Goal: Transaction & Acquisition: Purchase product/service

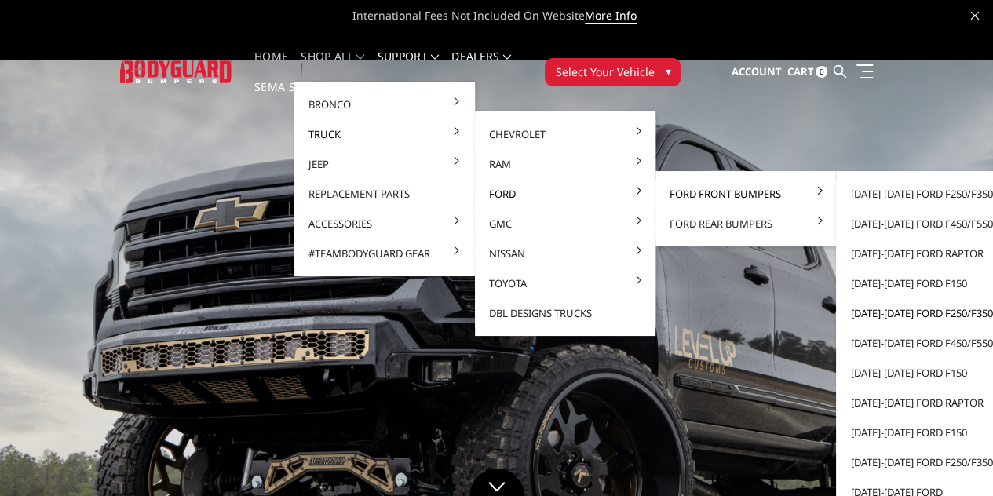
click at [863, 313] on link "[DATE]-[DATE] Ford F250/F350" at bounding box center [926, 313] width 168 height 30
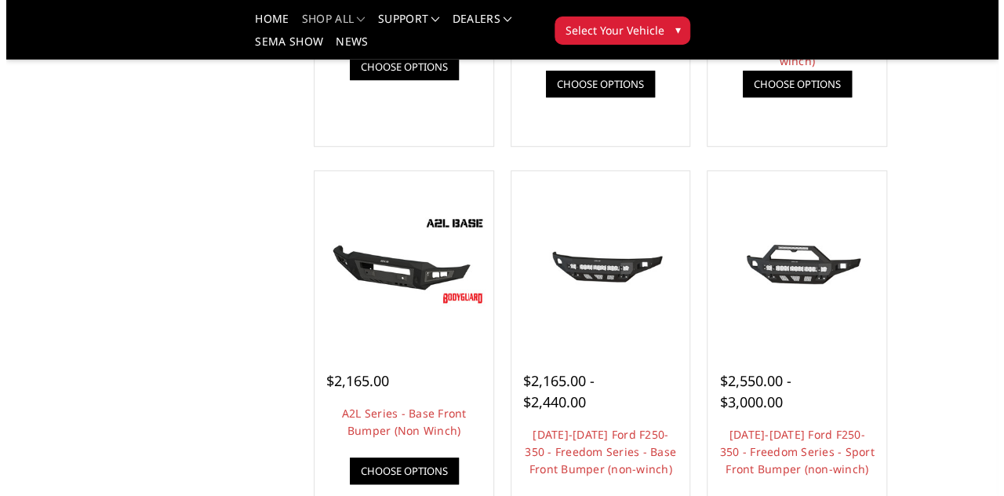
scroll to position [592, 0]
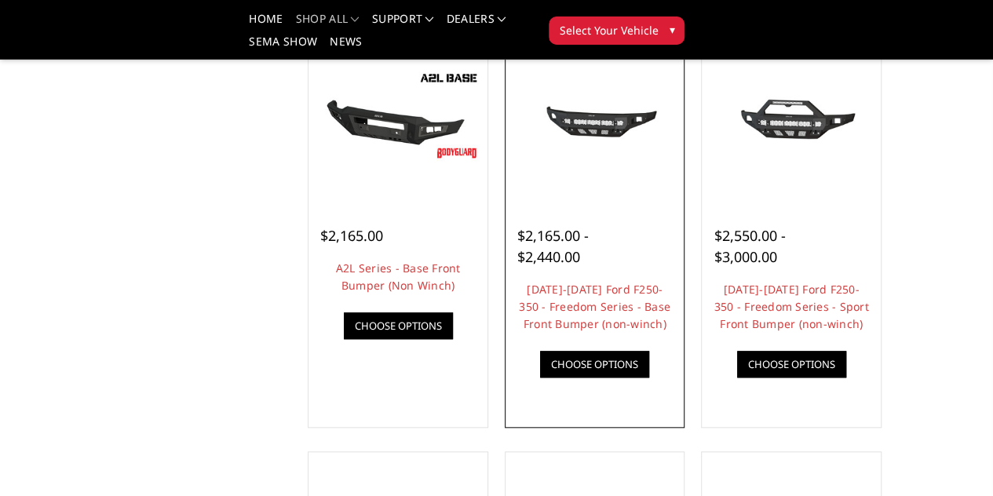
click at [0, 0] on link "Quick view" at bounding box center [0, 0] width 0 height 0
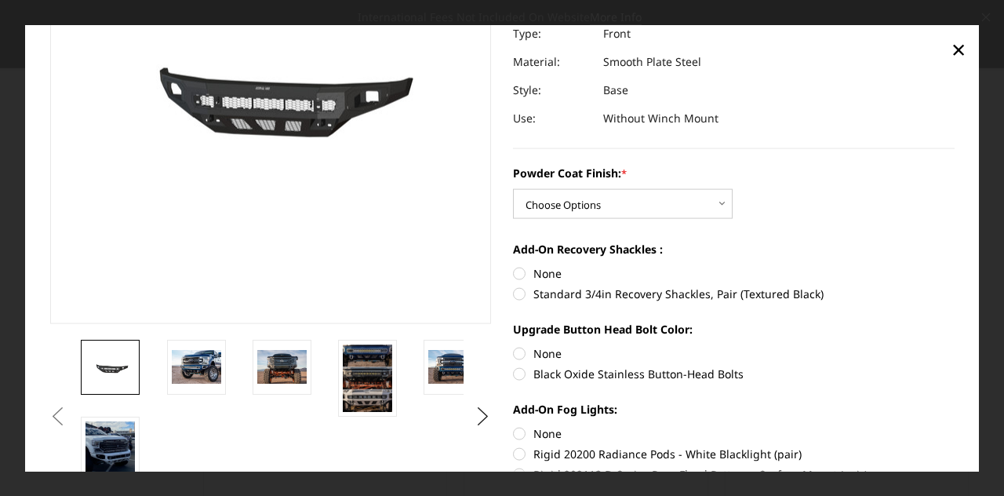
scroll to position [199, 0]
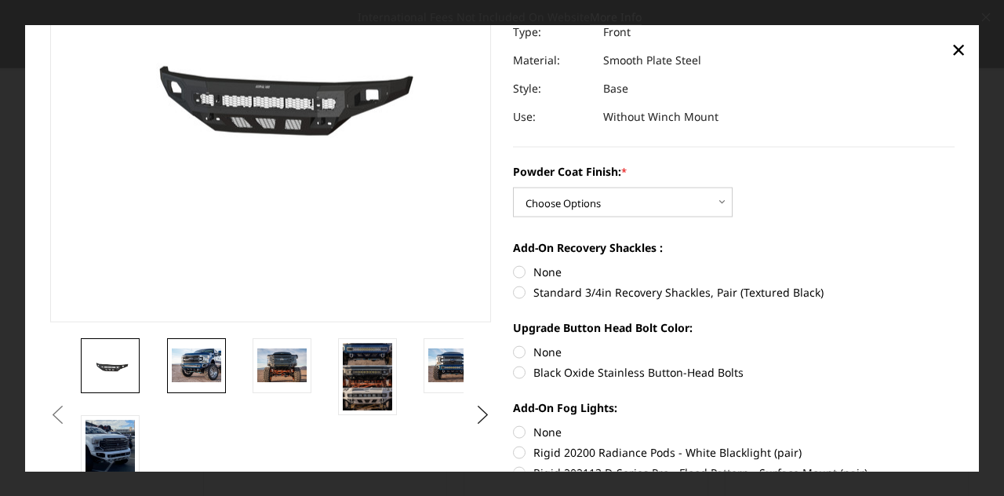
click at [188, 374] on img at bounding box center [196, 364] width 49 height 33
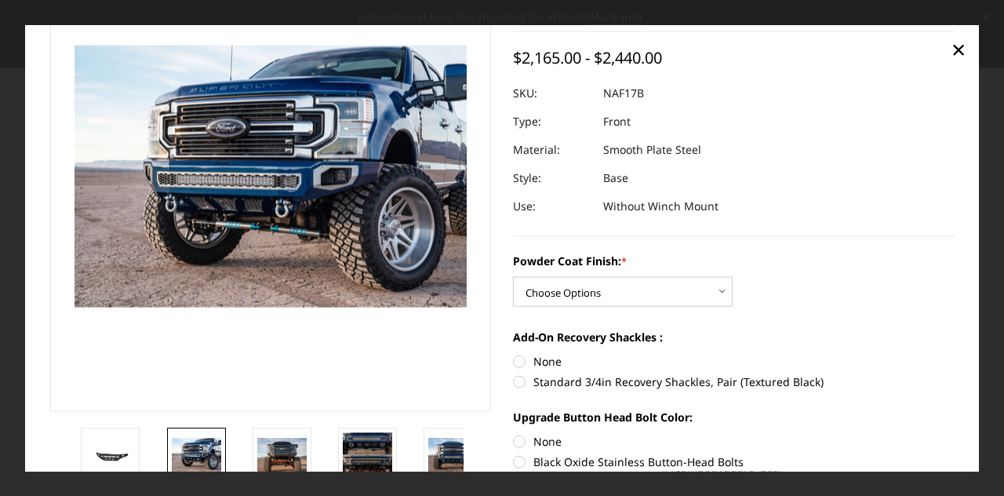
scroll to position [78, 0]
